Goal: Use online tool/utility: Utilize a website feature to perform a specific function

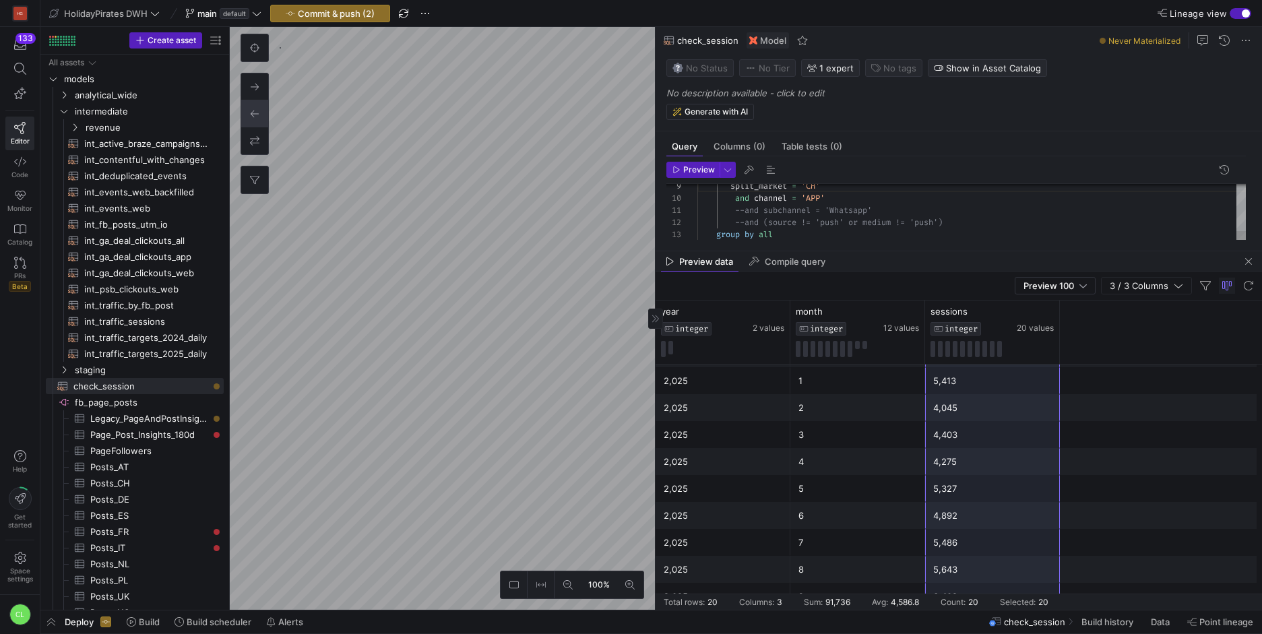
scroll to position [25, 0]
click at [817, 179] on div "split_market = 'CH' and channel = 'APP' --and subchannel = 'Whatsapp' --and (so…" at bounding box center [971, 165] width 549 height 193
click at [1249, 266] on span "button" at bounding box center [1249, 261] width 16 height 16
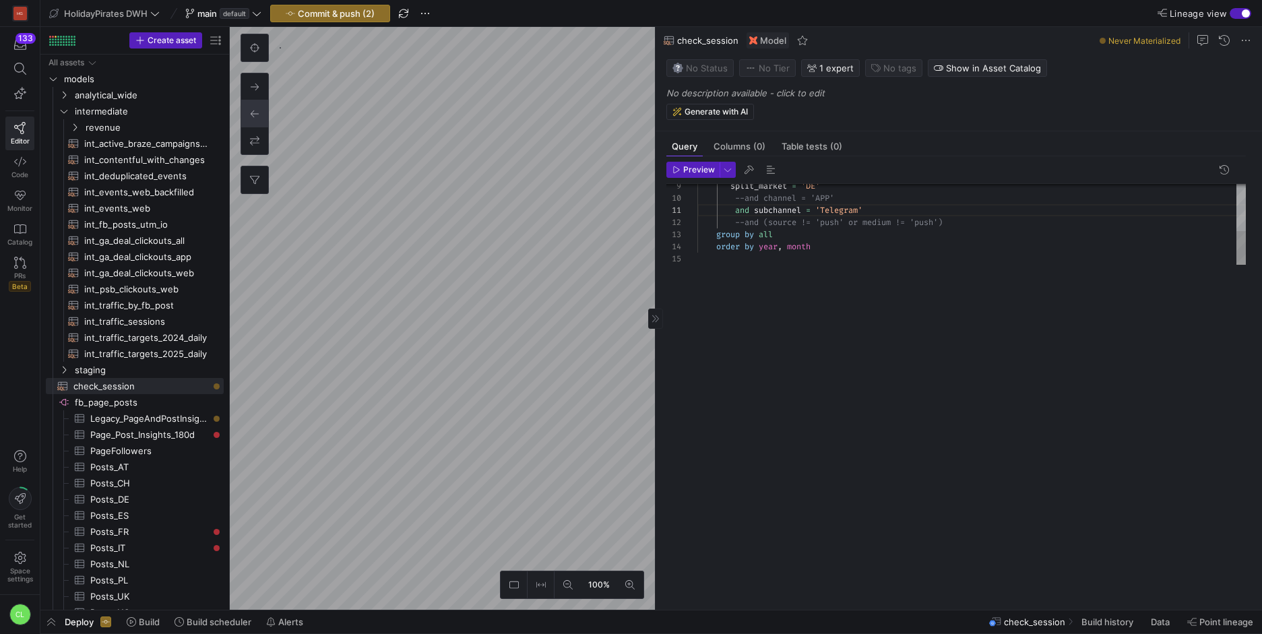
scroll to position [0, 0]
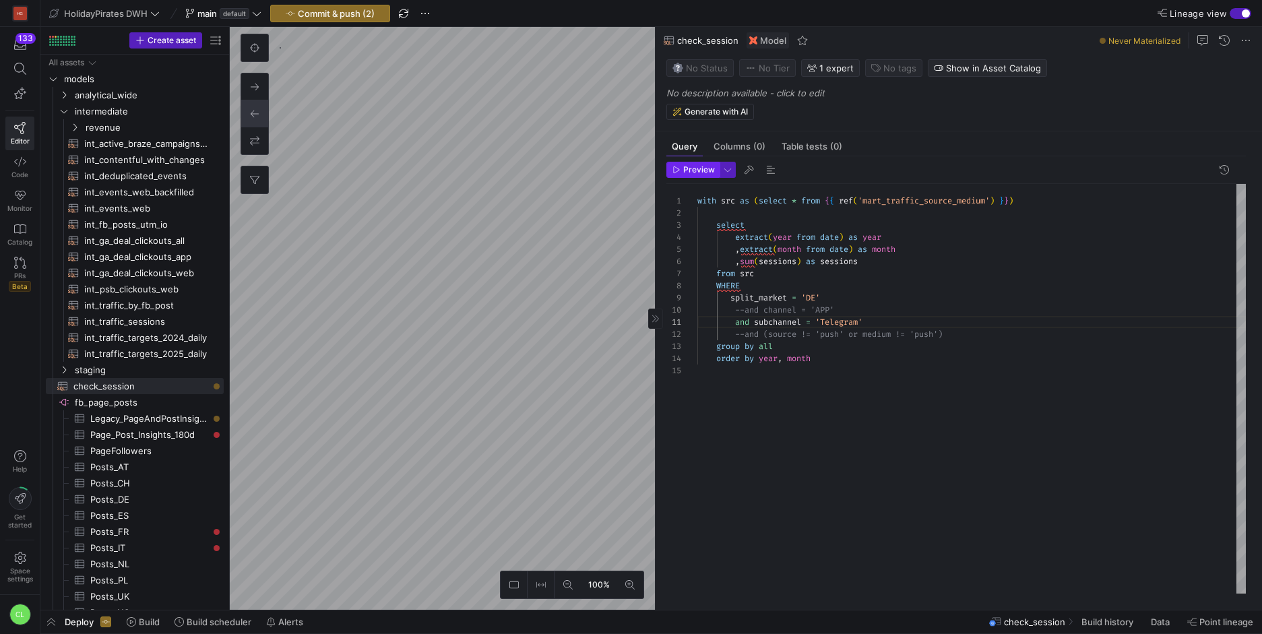
click at [702, 169] on span "Preview" at bounding box center [699, 169] width 32 height 9
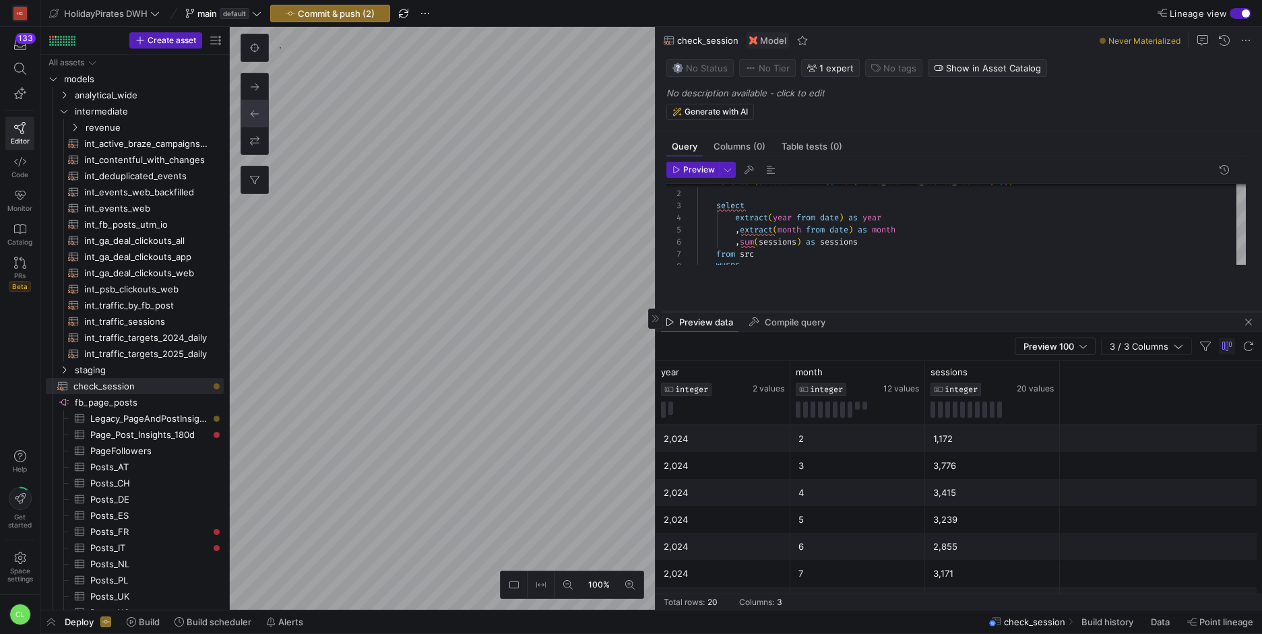
drag, startPoint x: 874, startPoint y: 373, endPoint x: 905, endPoint y: 308, distance: 71.7
click at [904, 309] on div at bounding box center [959, 311] width 607 height 5
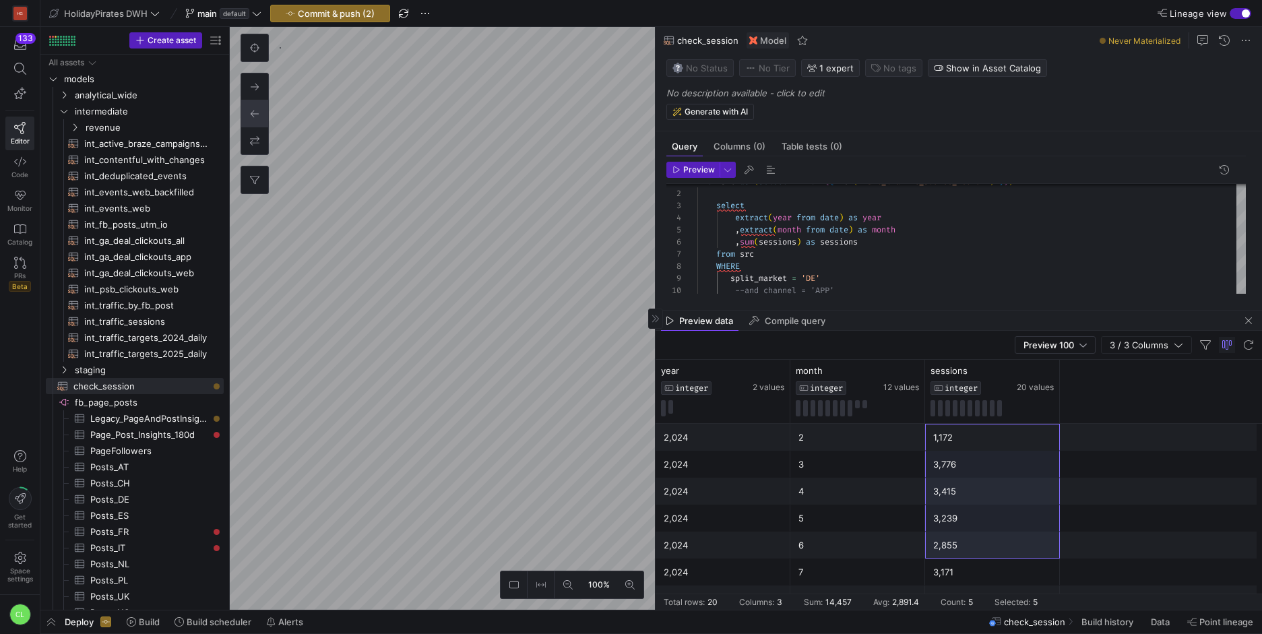
scroll to position [353, 0]
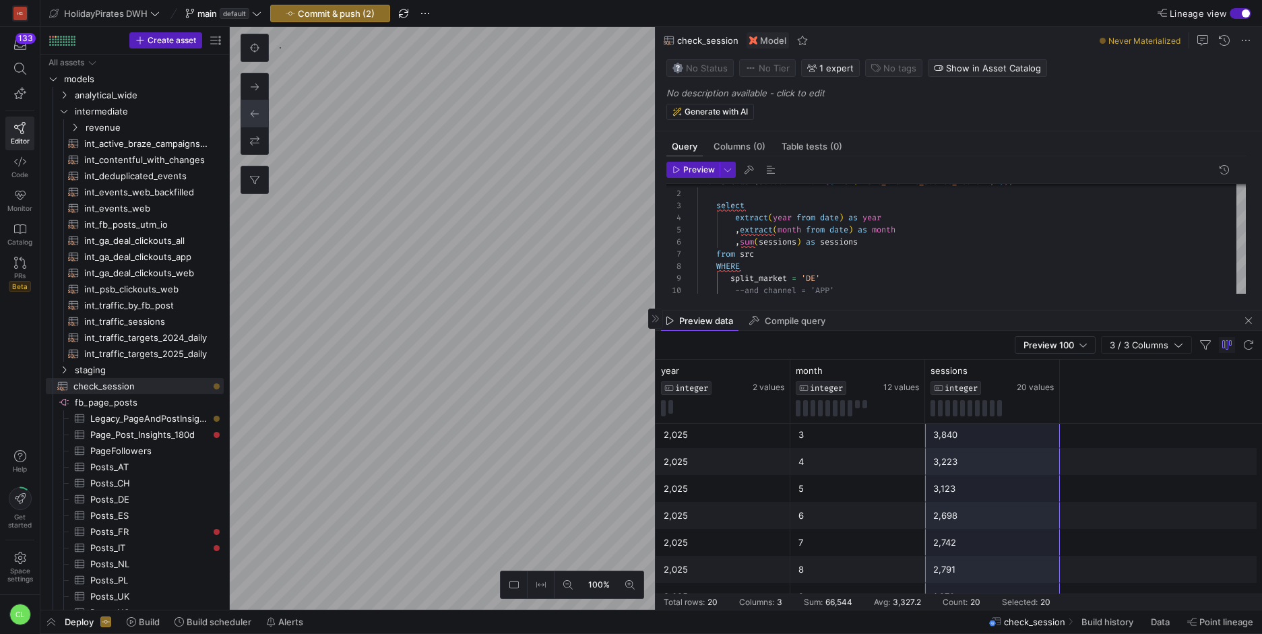
drag, startPoint x: 982, startPoint y: 441, endPoint x: 998, endPoint y: 585, distance: 144.4
click at [998, 585] on div "2,024 2 1,172 2,024 5 3,239 2,024 6 2,855 2,024 7 3,171 2,024 8 4,085 2,024 9 4…" at bounding box center [959, 340] width 607 height 539
click at [819, 283] on div "with src as ( select * from { { ref ( 'mart_traffic_source_medium' ) } } ) sele…" at bounding box center [971, 260] width 549 height 193
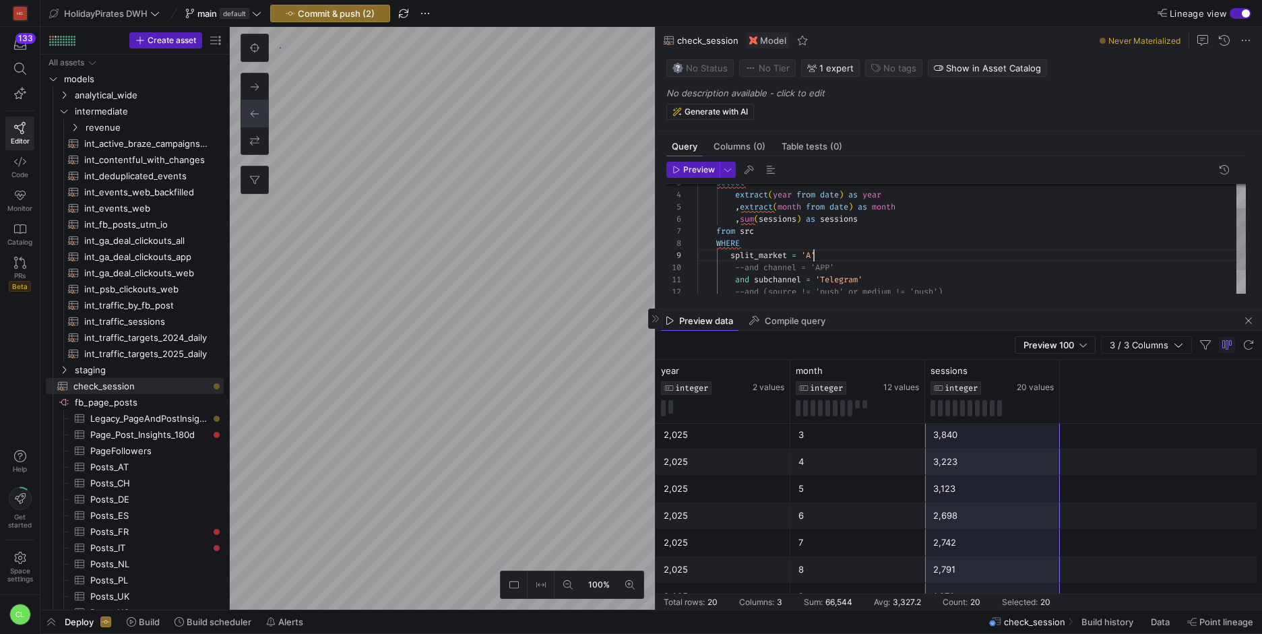
scroll to position [97, 121]
click at [702, 171] on span "Preview" at bounding box center [699, 169] width 32 height 9
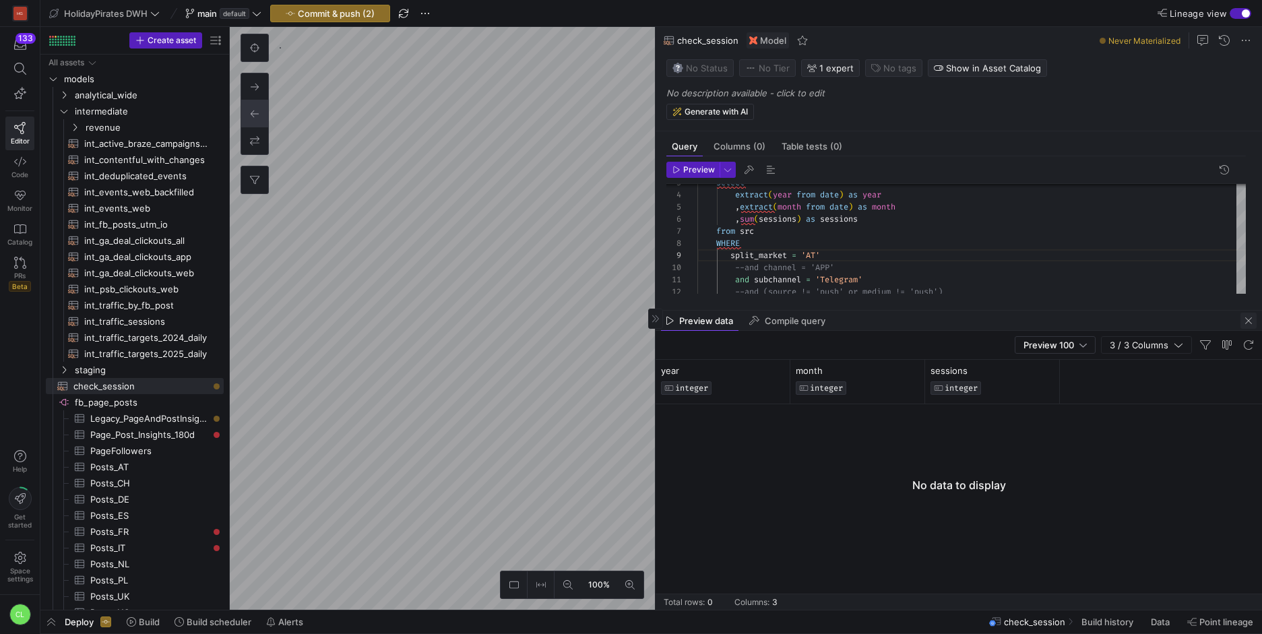
click at [1248, 319] on span "button" at bounding box center [1249, 321] width 16 height 16
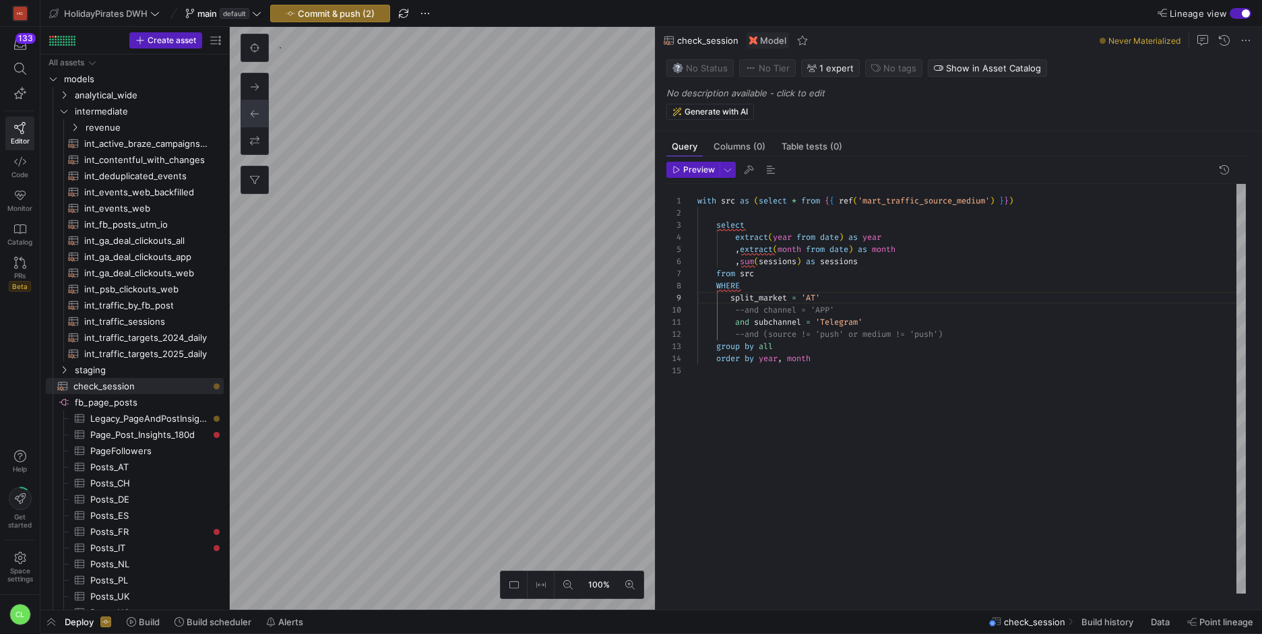
click at [1047, 307] on div "select extract ( year from date ) as year , extract ( month from date ) as mont…" at bounding box center [971, 389] width 549 height 410
click at [993, 349] on div "select extract ( year from date ) as year , extract ( month from date ) as mont…" at bounding box center [971, 389] width 549 height 410
click at [702, 174] on span "Preview" at bounding box center [699, 169] width 32 height 9
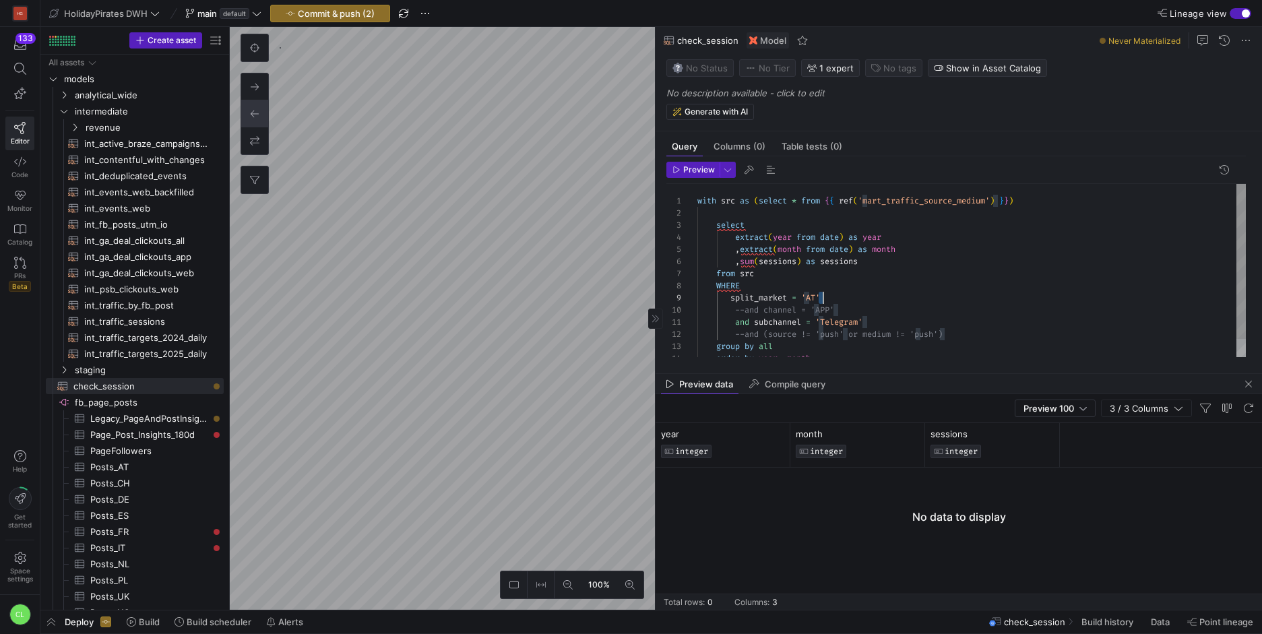
click at [821, 296] on div "select extract ( year from date ) as year , extract ( month from date ) as mont…" at bounding box center [971, 280] width 549 height 193
click at [693, 167] on span "Preview" at bounding box center [699, 169] width 32 height 9
click at [819, 297] on div "select extract ( year from date ) as year , extract ( month from date ) as mont…" at bounding box center [971, 280] width 549 height 193
click at [735, 319] on div "select extract ( year from date ) as year , extract ( month from date ) as mont…" at bounding box center [971, 280] width 549 height 193
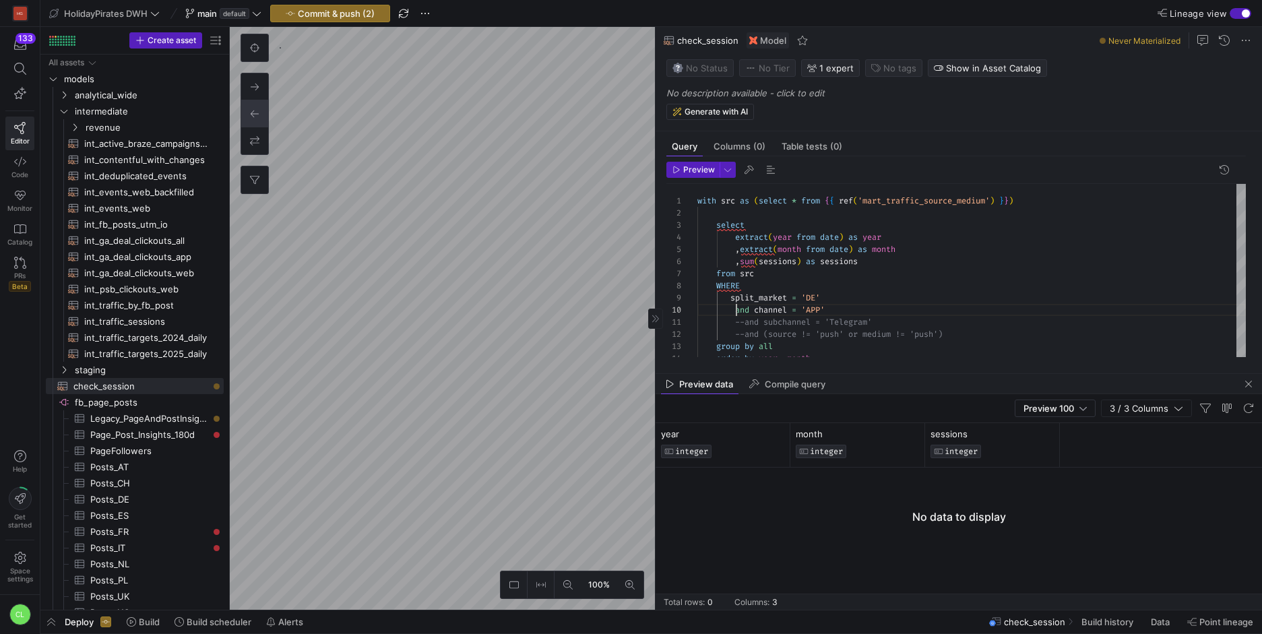
scroll to position [109, 39]
click at [819, 309] on div "select extract ( year from date ) as year , extract ( month from date ) as mont…" at bounding box center [971, 280] width 549 height 193
click at [700, 175] on span "button" at bounding box center [693, 169] width 52 height 15
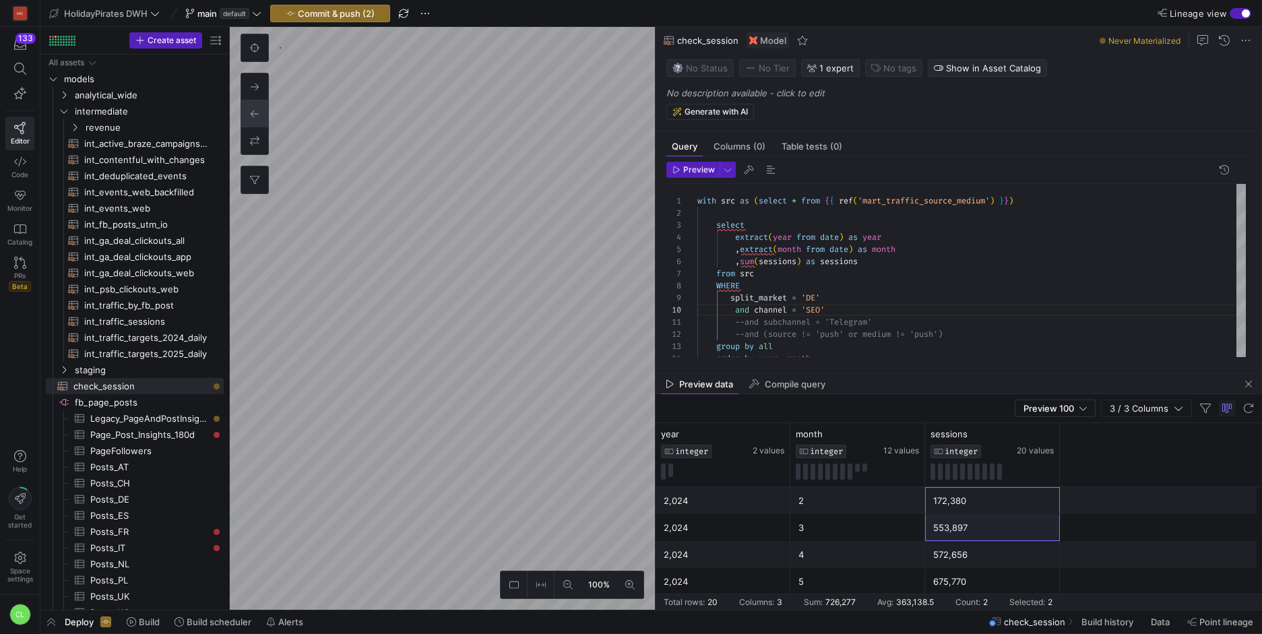
scroll to position [416, 0]
drag, startPoint x: 970, startPoint y: 500, endPoint x: 979, endPoint y: 532, distance: 33.7
click at [979, 532] on div "2,024 2 172,380 2,024 7 900,495 2,024 8 824,475 2,024 9 798,109 2,024 10 737,43…" at bounding box center [959, 340] width 607 height 539
click at [979, 532] on div "637,419" at bounding box center [992, 543] width 119 height 26
drag, startPoint x: 983, startPoint y: 503, endPoint x: 954, endPoint y: 584, distance: 85.9
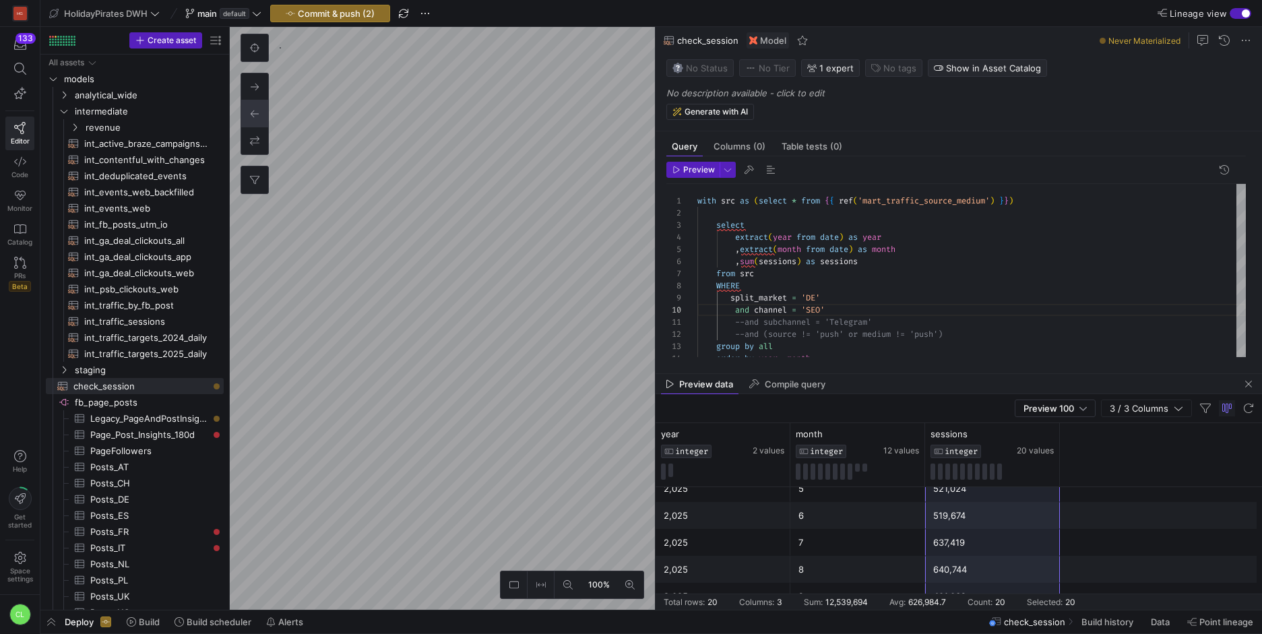
click at [954, 584] on div "2,024 7 900,495 2,024 8 824,475 2,024 9 798,109 2,024 10 737,439 2,024 11 591,0…" at bounding box center [959, 340] width 607 height 539
click at [813, 292] on div "select extract ( year from date ) as year , extract ( month from date ) as mont…" at bounding box center [971, 280] width 549 height 193
click at [817, 295] on div "select extract ( year from date ) as year , extract ( month from date ) as mont…" at bounding box center [971, 280] width 549 height 193
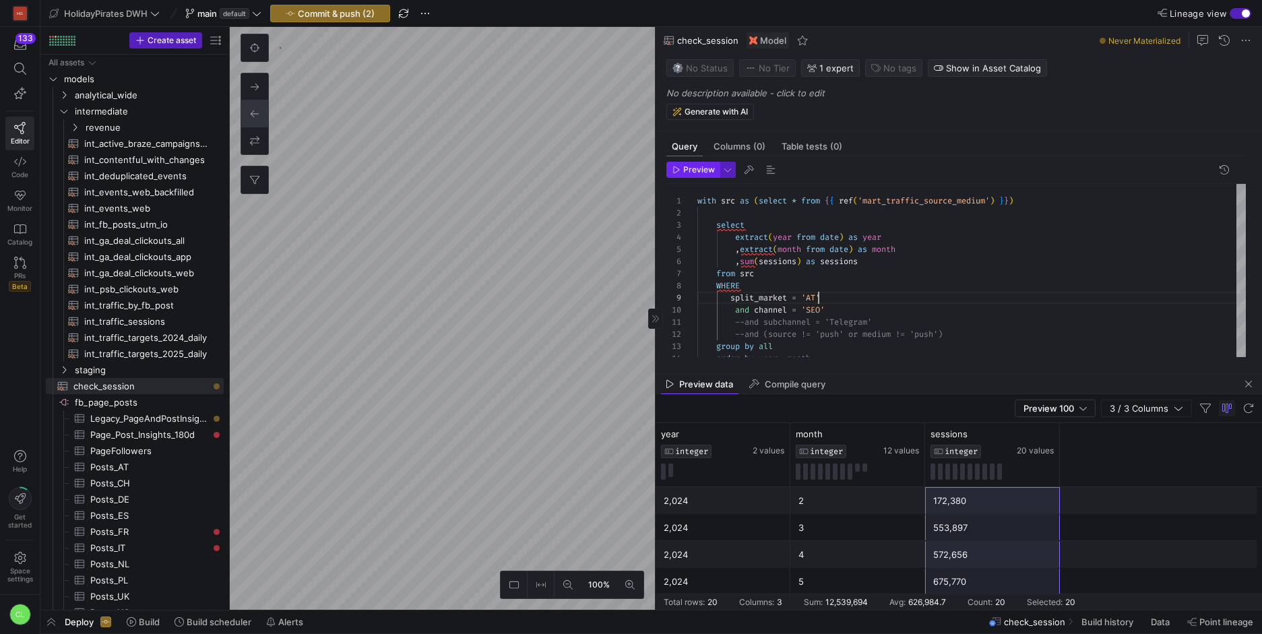
click at [701, 169] on span "Preview" at bounding box center [699, 169] width 32 height 9
drag, startPoint x: 1008, startPoint y: 495, endPoint x: 985, endPoint y: 591, distance: 98.4
click at [985, 591] on div "2,024 2 621 2,024 7 4,258 2,024 8 4,676 2,024 9 3,775 2,024 10 4,838 2,024 11 3…" at bounding box center [959, 340] width 607 height 539
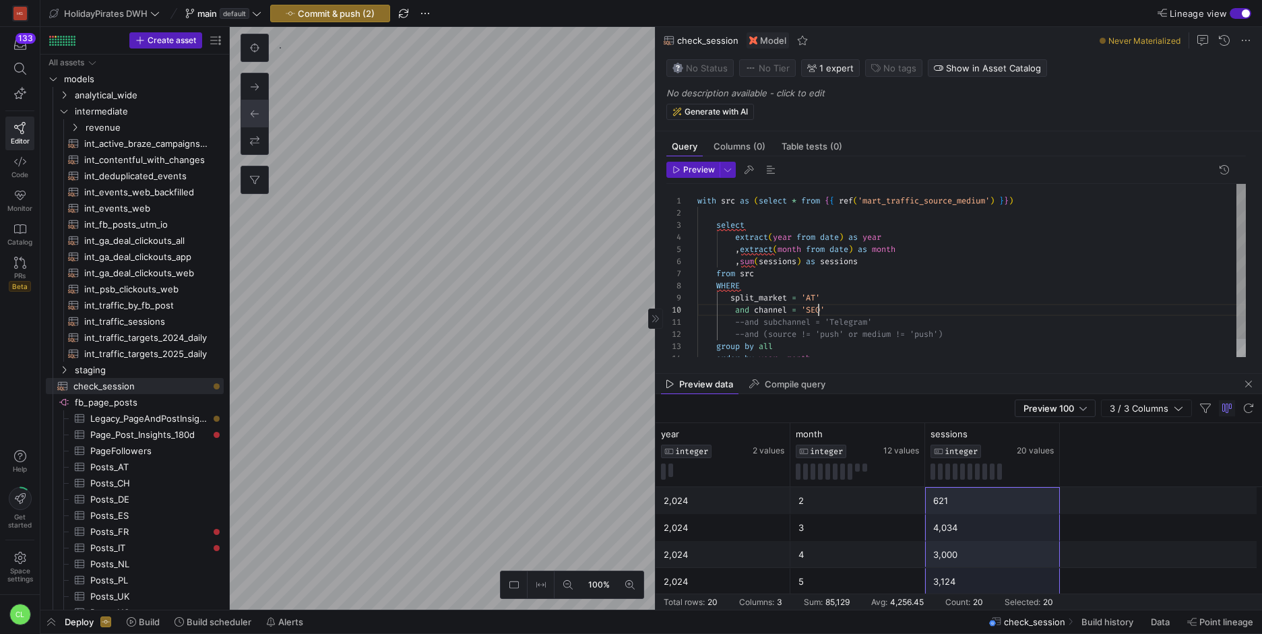
click at [818, 305] on div "select extract ( year from date ) as year , extract ( month from date ) as mont…" at bounding box center [971, 280] width 549 height 193
click at [823, 299] on div "select extract ( year from date ) as year , extract ( month from date ) as mont…" at bounding box center [971, 280] width 549 height 193
drag, startPoint x: 815, startPoint y: 299, endPoint x: 826, endPoint y: 298, distance: 10.9
click at [818, 299] on div "select extract ( year from date ) as year , extract ( month from date ) as mont…" at bounding box center [971, 280] width 549 height 193
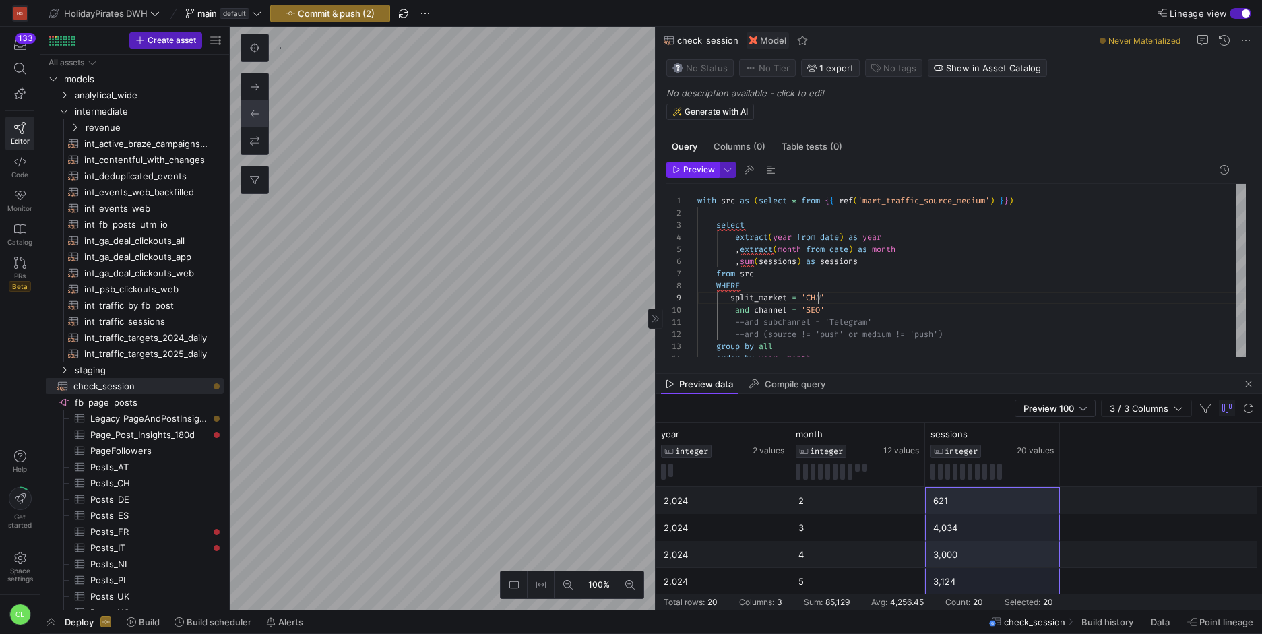
click at [687, 172] on span "Preview" at bounding box center [699, 169] width 32 height 9
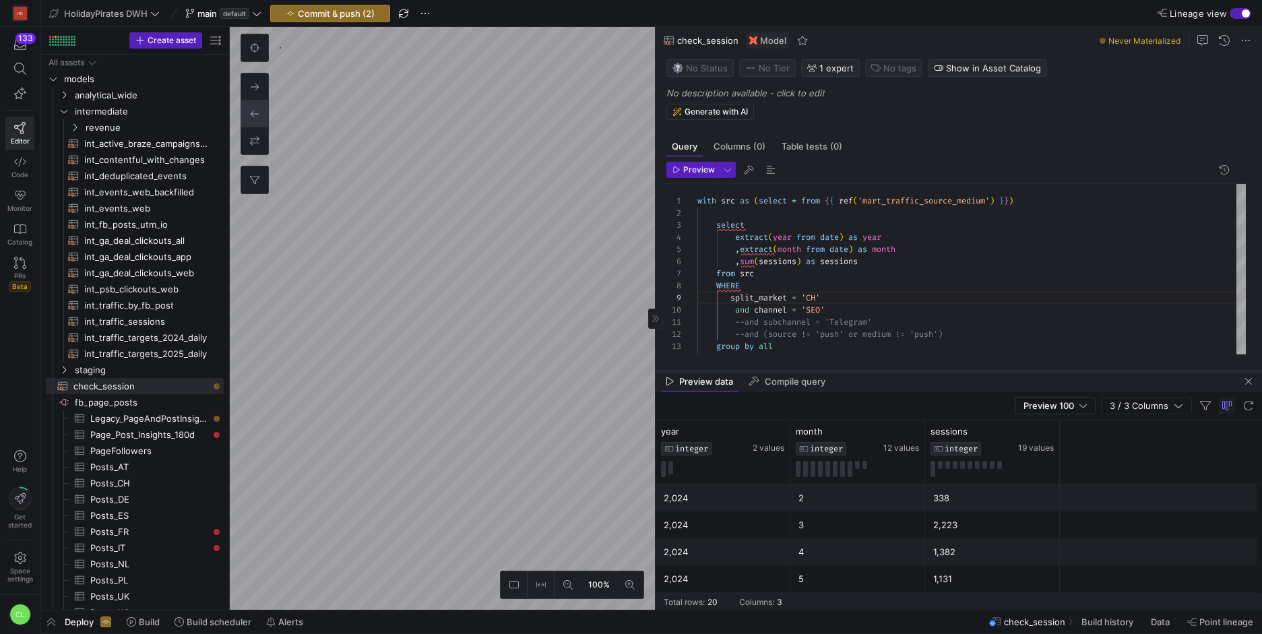
click at [895, 371] on div at bounding box center [959, 371] width 607 height 5
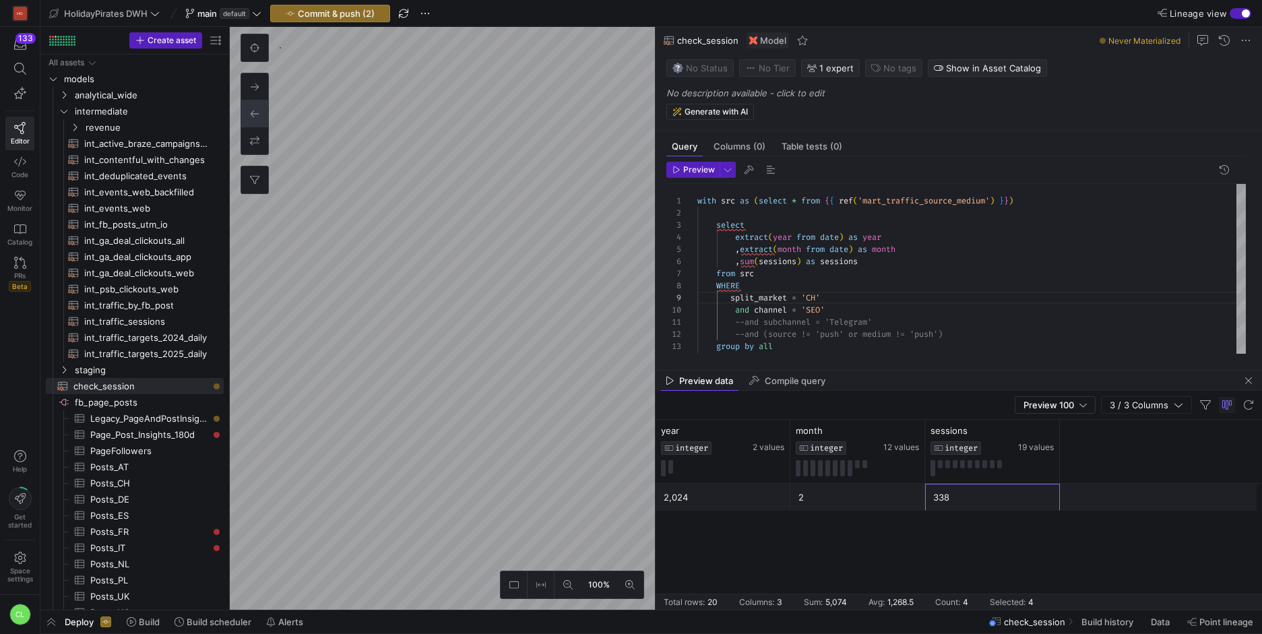
scroll to position [413, 0]
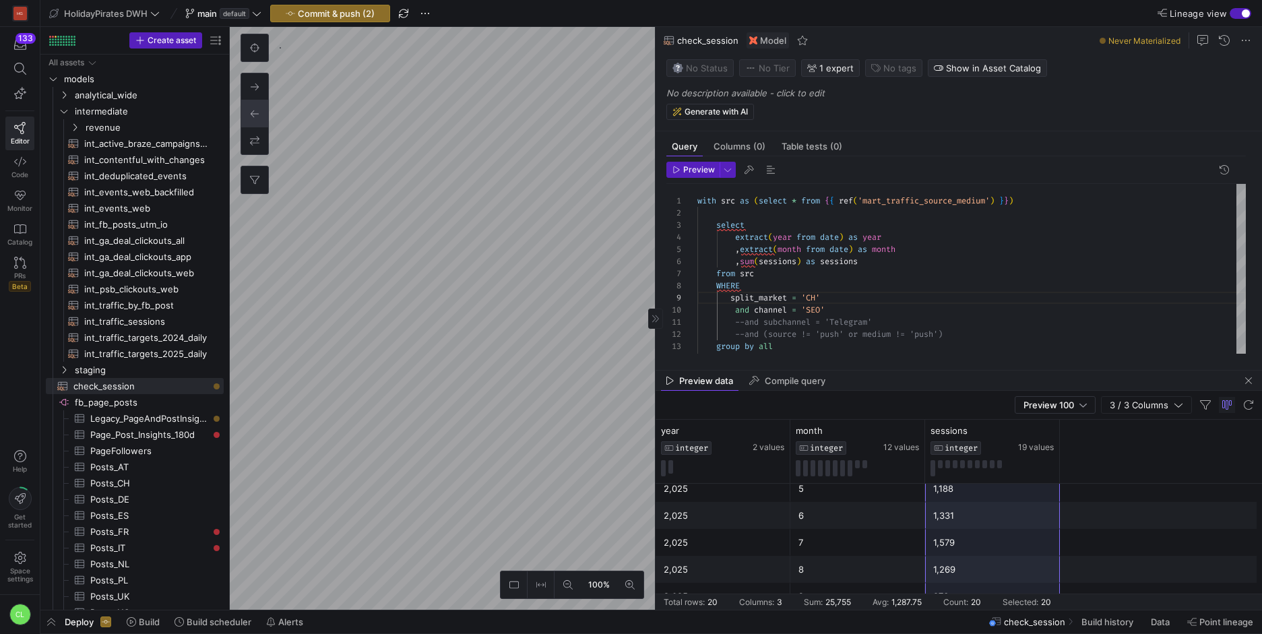
drag, startPoint x: 972, startPoint y: 493, endPoint x: 981, endPoint y: 592, distance: 100.2
click at [981, 592] on div "2,024 2 338 2,024 7 1,318 2,024 8 1,114 2,024 9 1,274 2,024 10 1,302 2,024 11 1…" at bounding box center [959, 340] width 607 height 539
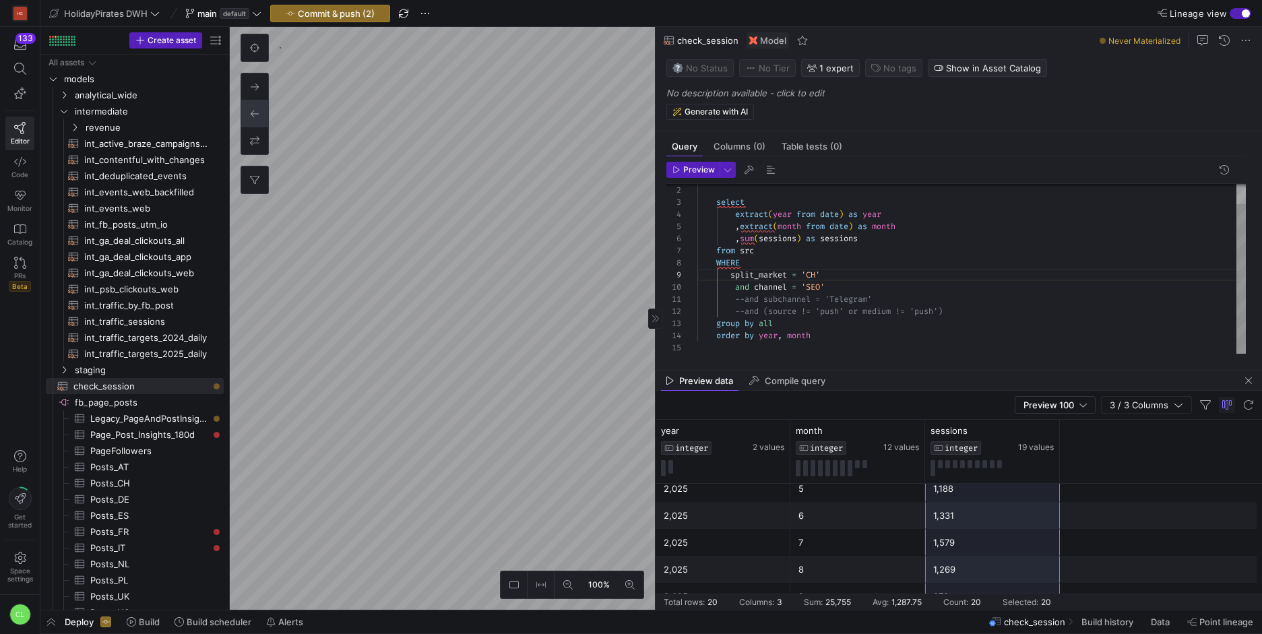
click at [818, 287] on div "select extract ( year from date ) as year , extract ( month from date ) as mont…" at bounding box center [971, 257] width 549 height 193
click at [820, 286] on div "select extract ( year from date ) as year , extract ( month from date ) as mont…" at bounding box center [971, 257] width 549 height 193
click at [824, 284] on div "select extract ( year from date ) as year , extract ( month from date ) as mont…" at bounding box center [971, 257] width 549 height 193
click at [819, 281] on div "select extract ( year from date ) as year , extract ( month from date ) as mont…" at bounding box center [971, 257] width 549 height 193
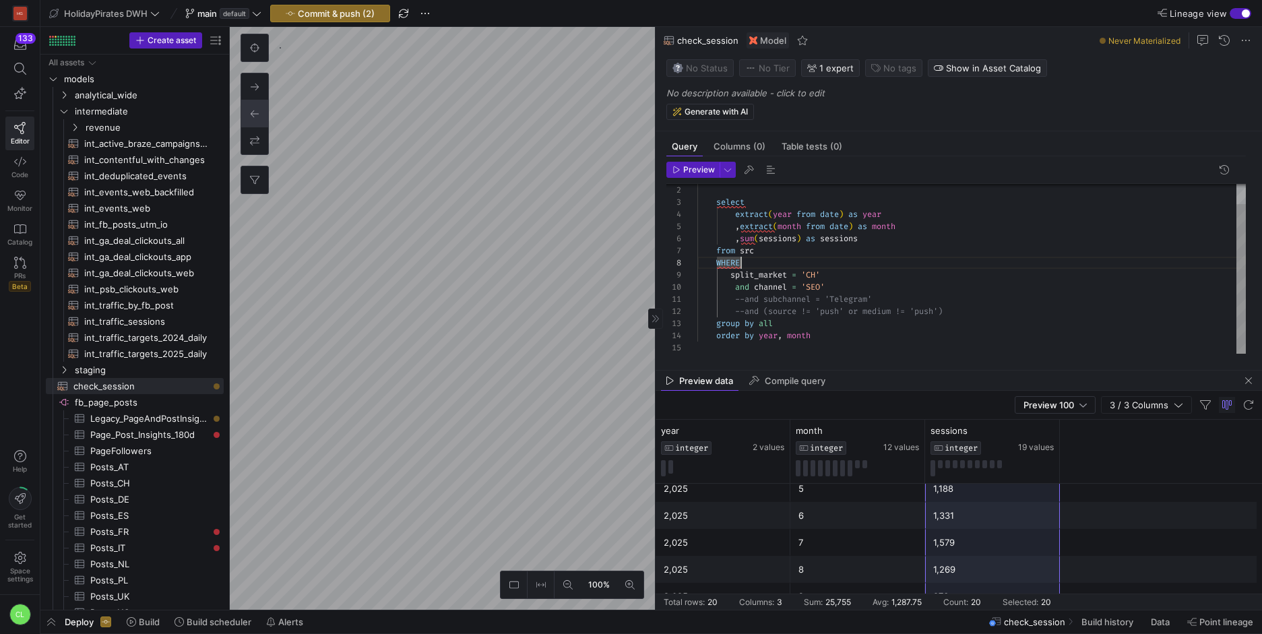
scroll to position [97, 0]
click at [819, 276] on div "select extract ( year from date ) as year , extract ( month from date ) as mont…" at bounding box center [971, 257] width 549 height 193
click at [821, 282] on div "select extract ( year from date ) as year , extract ( month from date ) as mont…" at bounding box center [971, 257] width 549 height 193
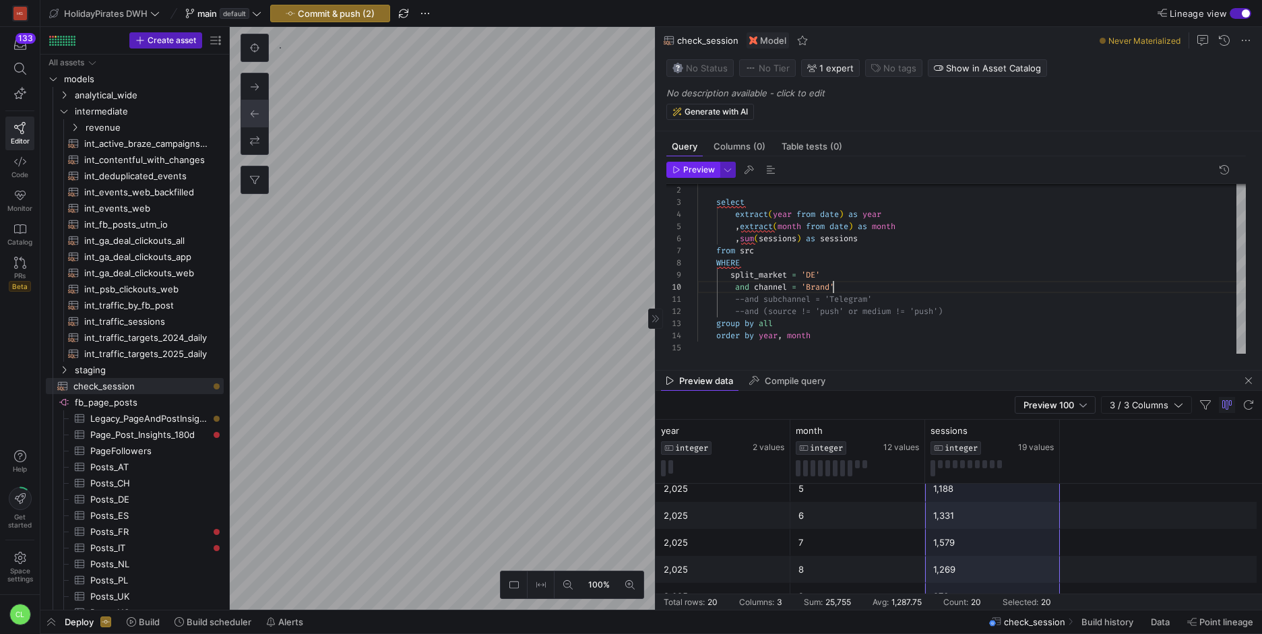
click at [681, 168] on span "Preview" at bounding box center [694, 169] width 42 height 9
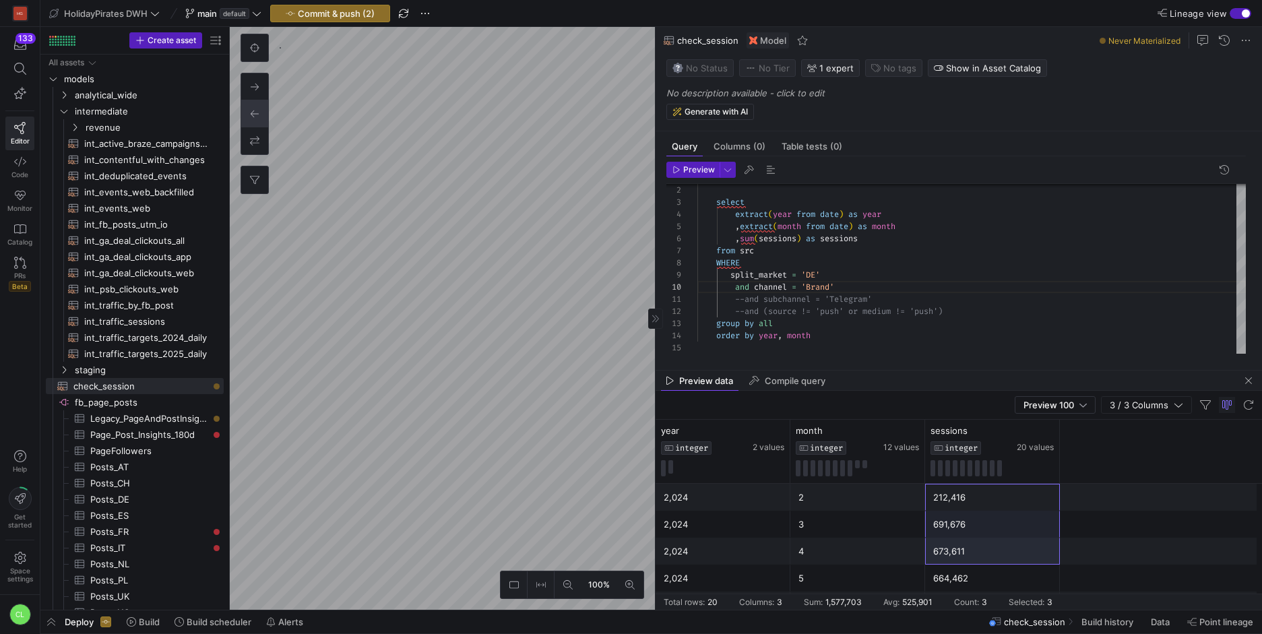
scroll to position [413, 0]
drag, startPoint x: 1003, startPoint y: 496, endPoint x: 998, endPoint y: 596, distance: 99.8
click at [998, 596] on mat-sidenav-content "Drag here to set row groups Drag here to set column labels year INTEGER 2 value…" at bounding box center [959, 515] width 607 height 190
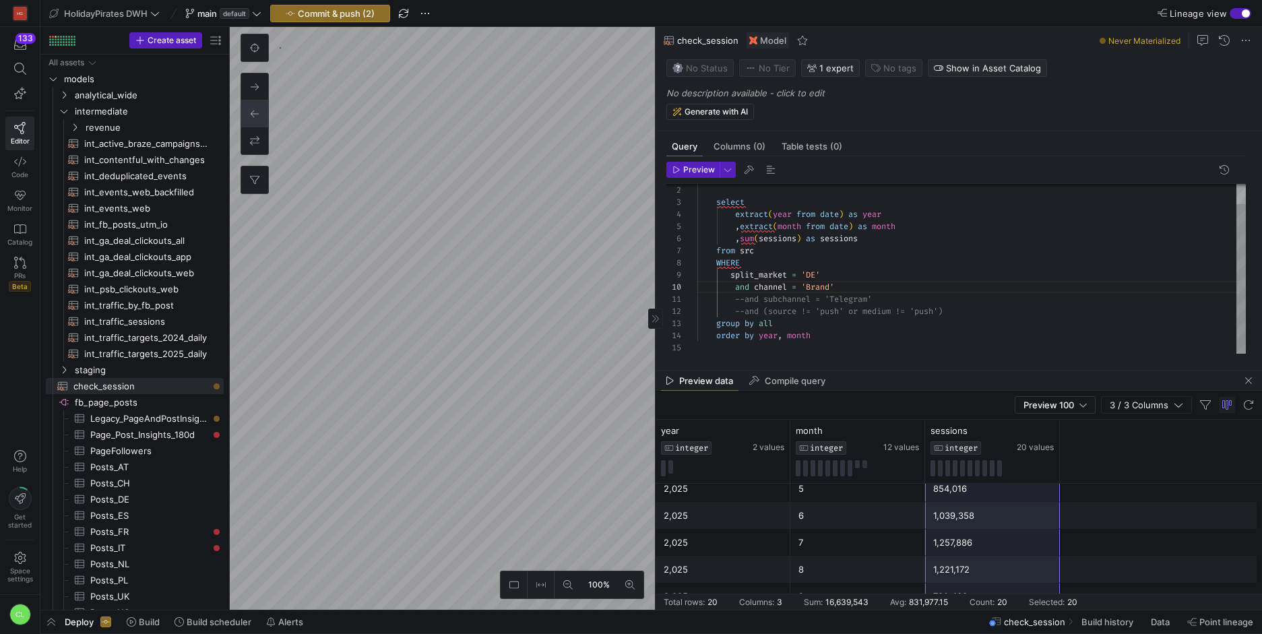
drag, startPoint x: 817, startPoint y: 273, endPoint x: 850, endPoint y: 284, distance: 34.7
click at [817, 273] on div "select extract ( year from date ) as year , extract ( month from date ) as mont…" at bounding box center [971, 257] width 549 height 193
click at [683, 168] on span "Preview" at bounding box center [699, 169] width 32 height 9
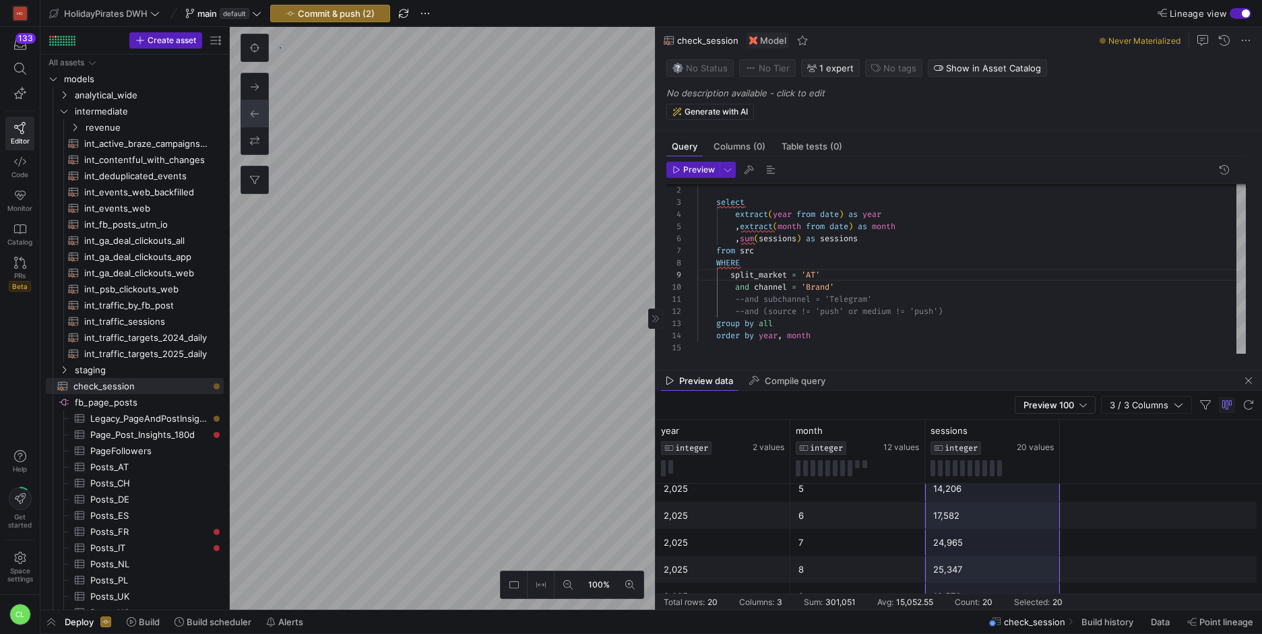
drag, startPoint x: 1015, startPoint y: 495, endPoint x: 979, endPoint y: 589, distance: 100.9
click at [979, 589] on div "2,024 2 2,335 2,024 7 16,133 2,024 8 13,815 2,024 9 12,290 2,024 10 16,497 2,02…" at bounding box center [959, 340] width 607 height 539
click at [816, 278] on div "select extract ( year from date ) as year , extract ( month from date ) as mont…" at bounding box center [971, 257] width 549 height 193
type textarea "with src as (select * from {{ ref('mart_traffic_source_medium') }}) select extr…"
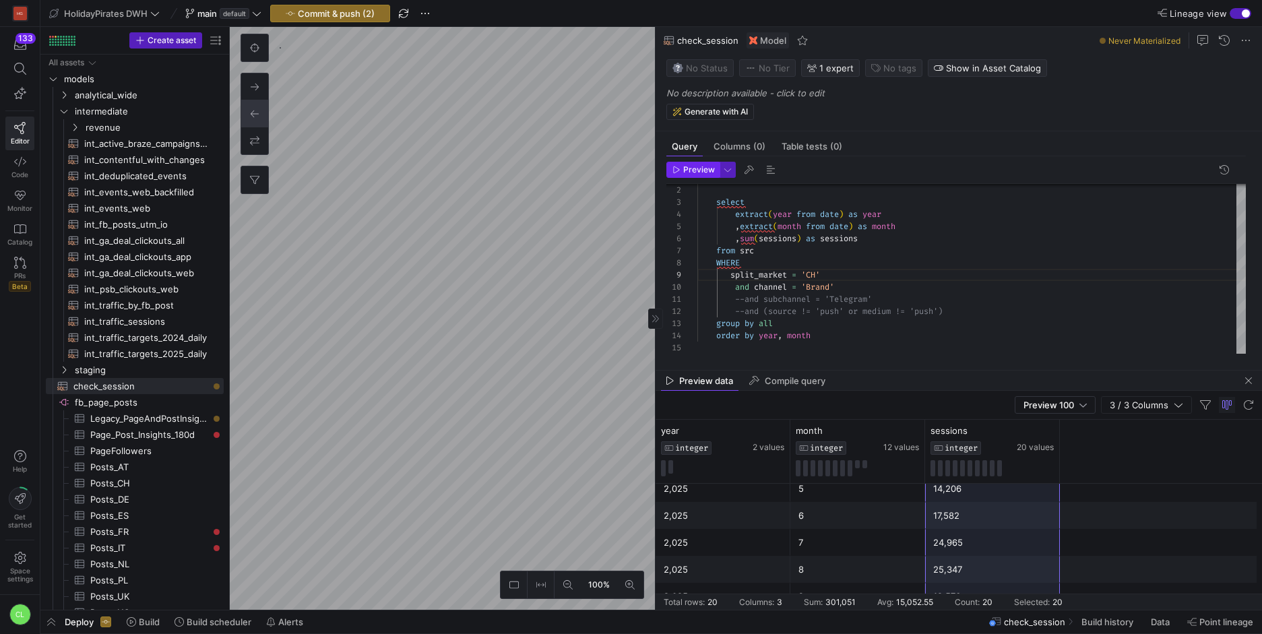
click at [706, 173] on span "Preview" at bounding box center [699, 169] width 32 height 9
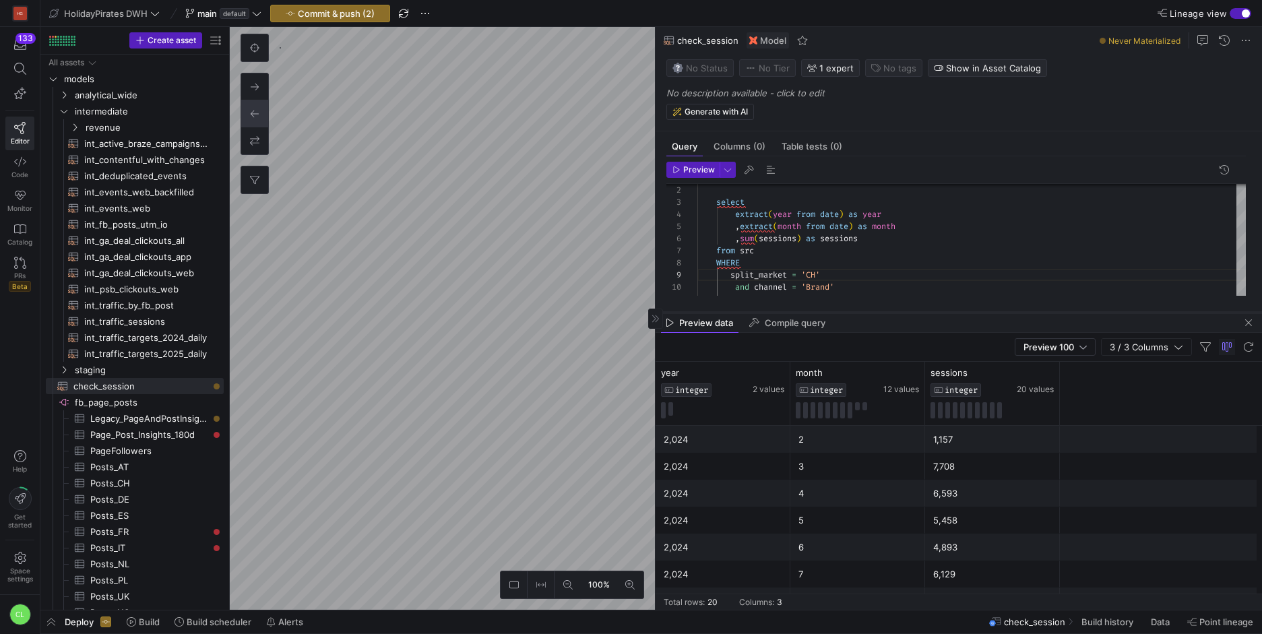
drag, startPoint x: 935, startPoint y: 372, endPoint x: 960, endPoint y: 309, distance: 67.2
click at [960, 310] on div at bounding box center [959, 312] width 607 height 5
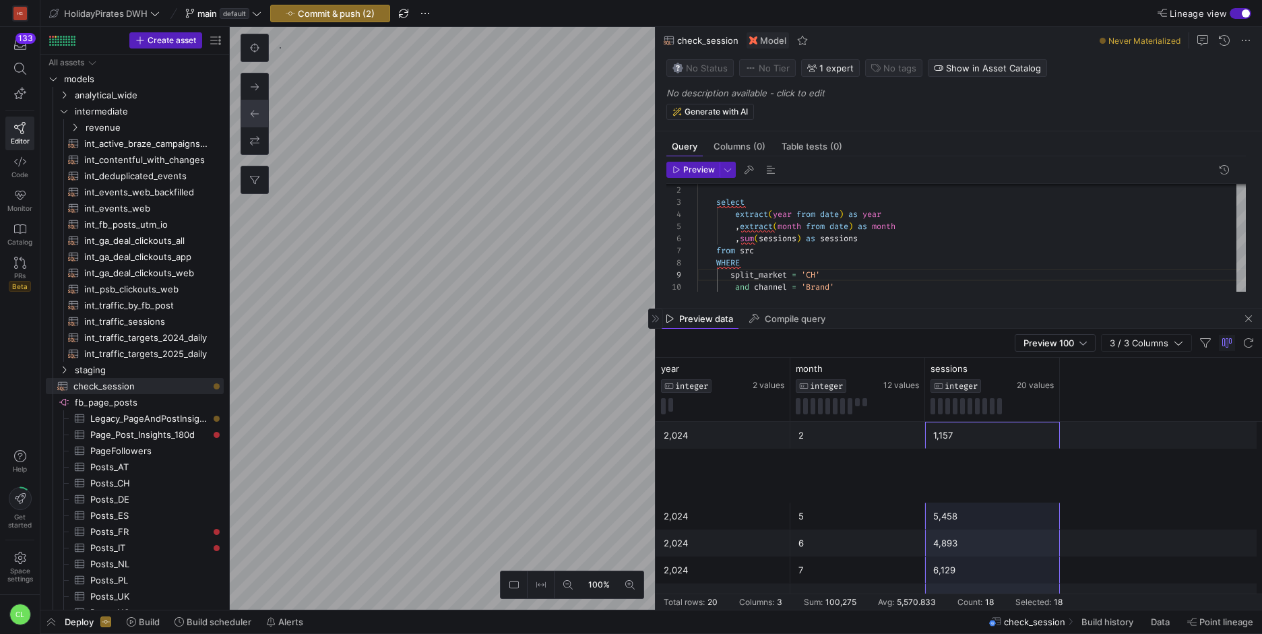
scroll to position [351, 0]
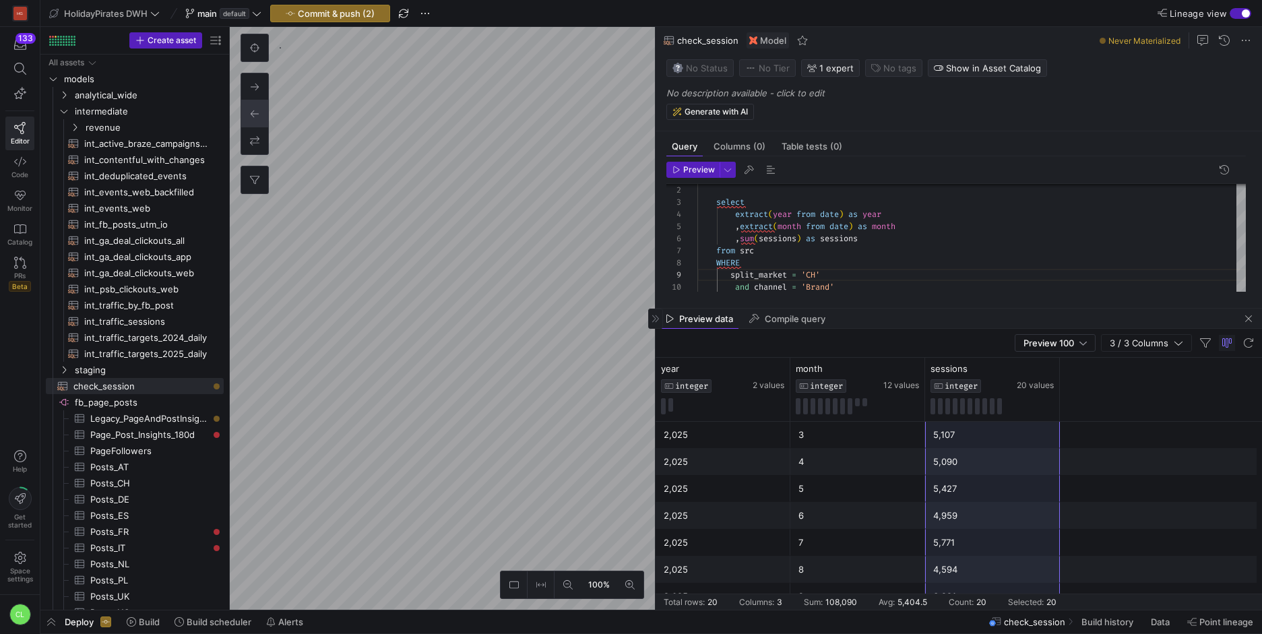
drag, startPoint x: 985, startPoint y: 441, endPoint x: 978, endPoint y: 586, distance: 145.1
click at [978, 586] on div "2,024 2 1,157 2,024 5 5,458 2,024 6 4,893 2,024 7 6,129 2,024 8 5,489 2,024 9 5…" at bounding box center [959, 340] width 607 height 539
